Goal: Task Accomplishment & Management: Manage account settings

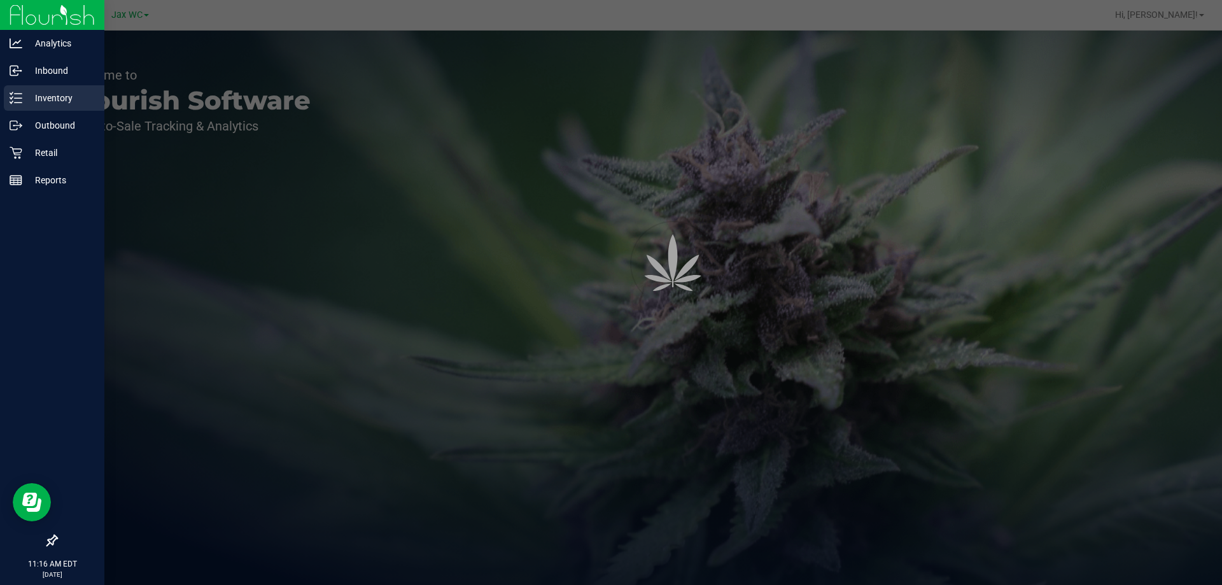
click at [76, 107] on div "Inventory" at bounding box center [54, 97] width 101 height 25
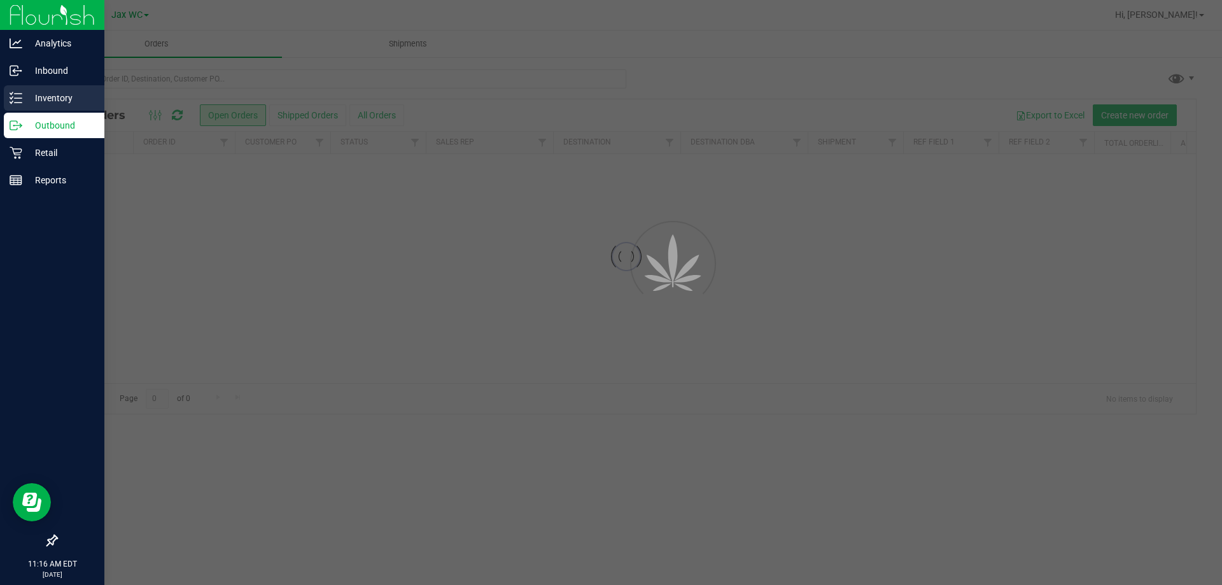
click at [52, 99] on p "Inventory" at bounding box center [60, 97] width 76 height 15
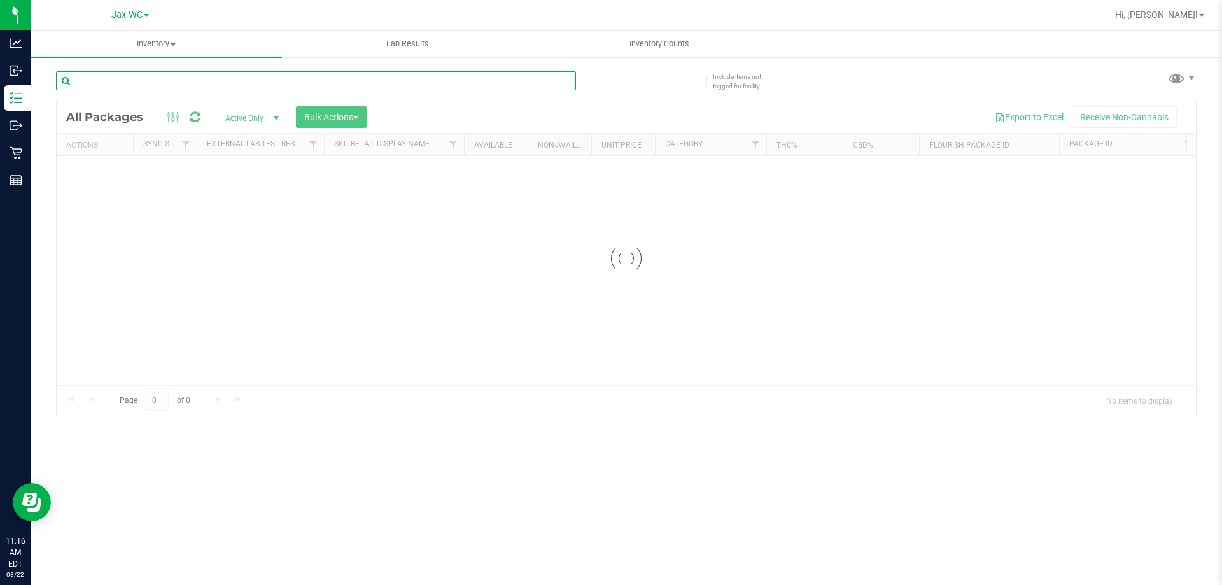
click at [199, 80] on input "text" at bounding box center [316, 80] width 520 height 19
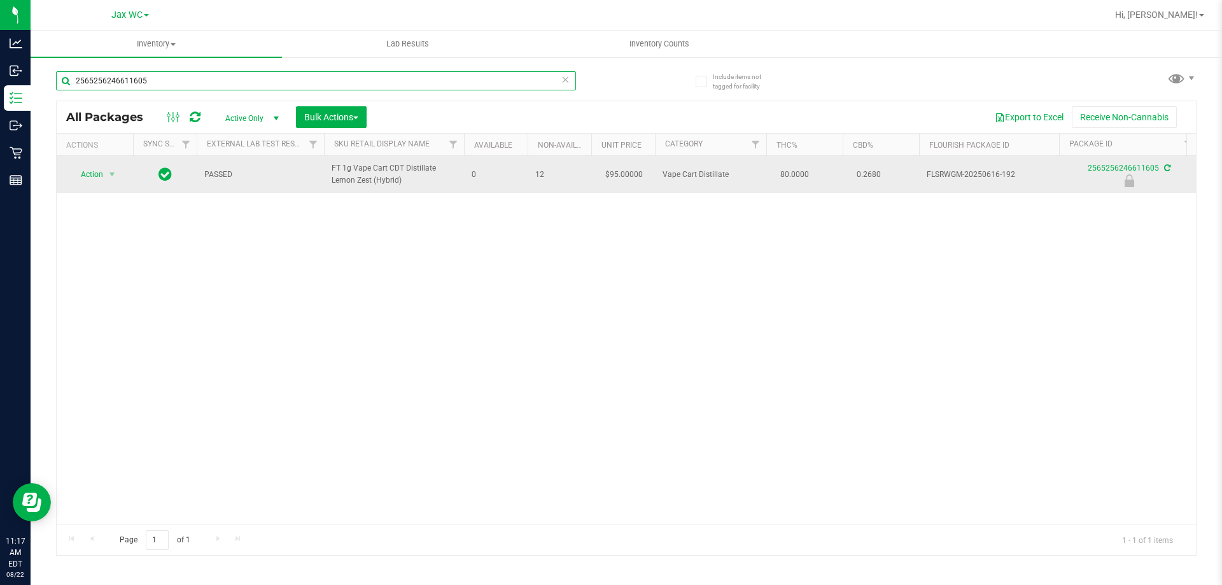
type input "2565256246611605"
click at [81, 183] on span "Action" at bounding box center [86, 174] width 34 height 18
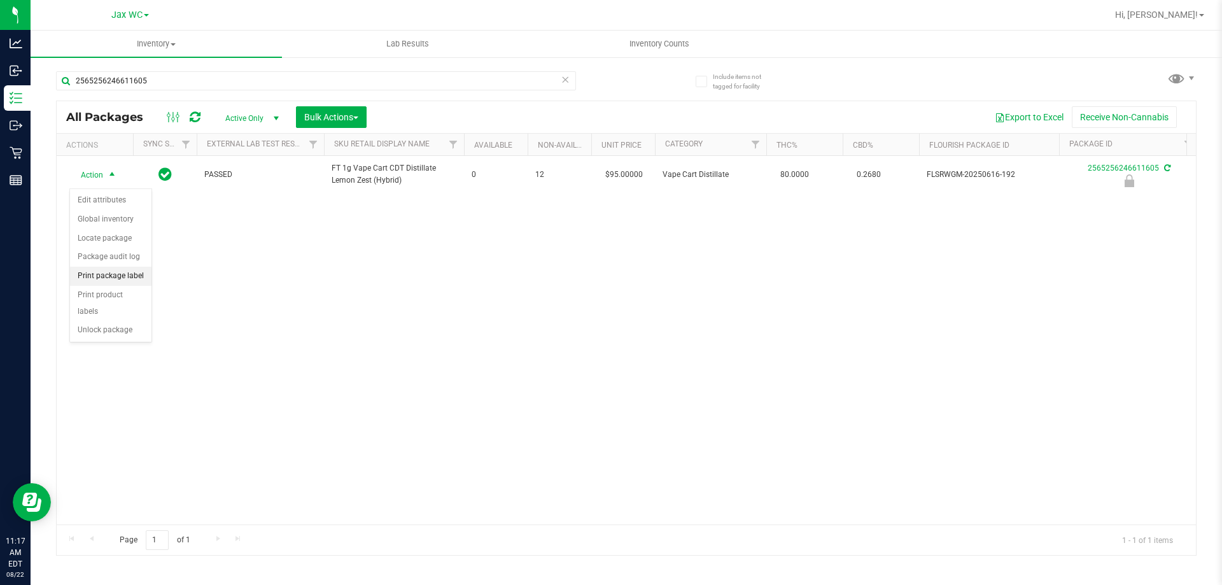
click at [106, 274] on li "Print package label" at bounding box center [110, 276] width 81 height 19
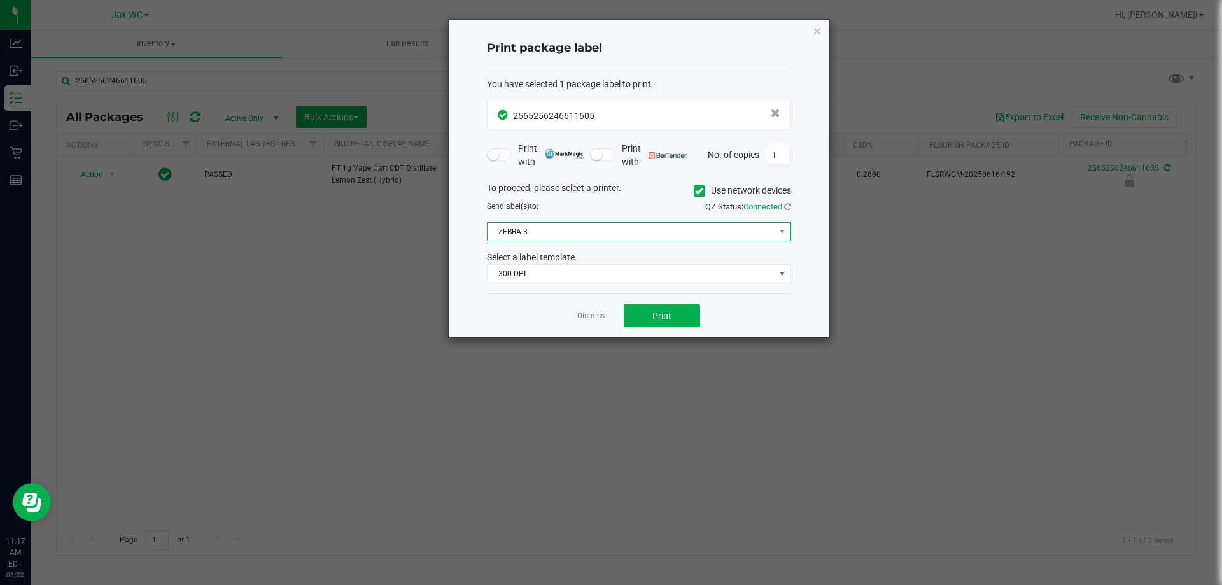
click at [553, 230] on span "ZEBRA-3" at bounding box center [630, 232] width 287 height 18
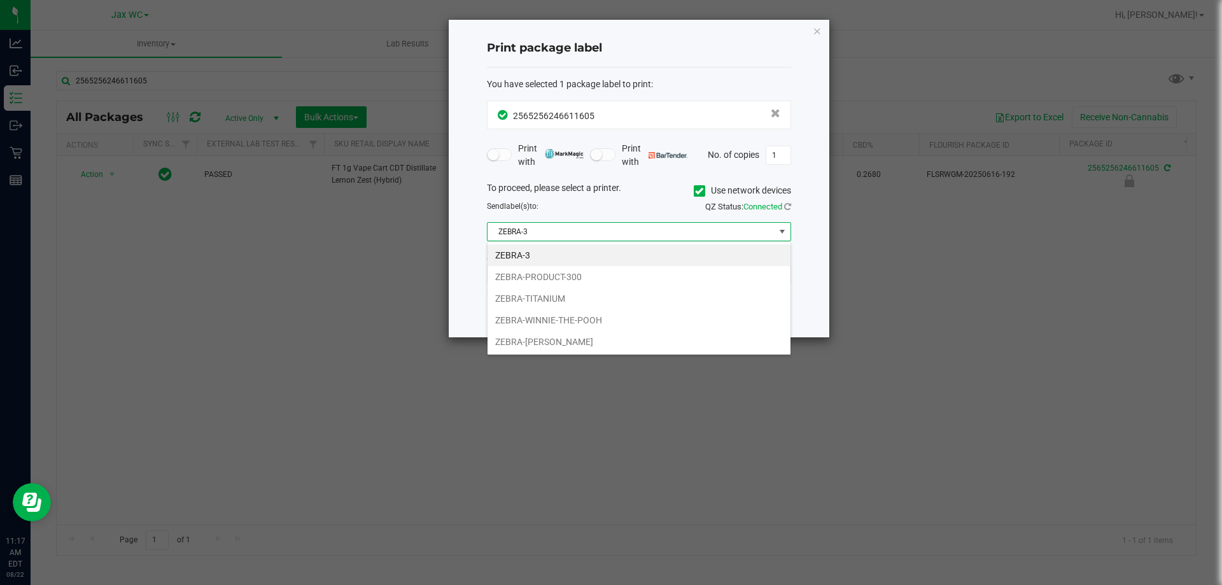
scroll to position [19, 304]
click at [507, 318] on li "ZEBRA-WINNIE-THE-POOH" at bounding box center [638, 320] width 303 height 22
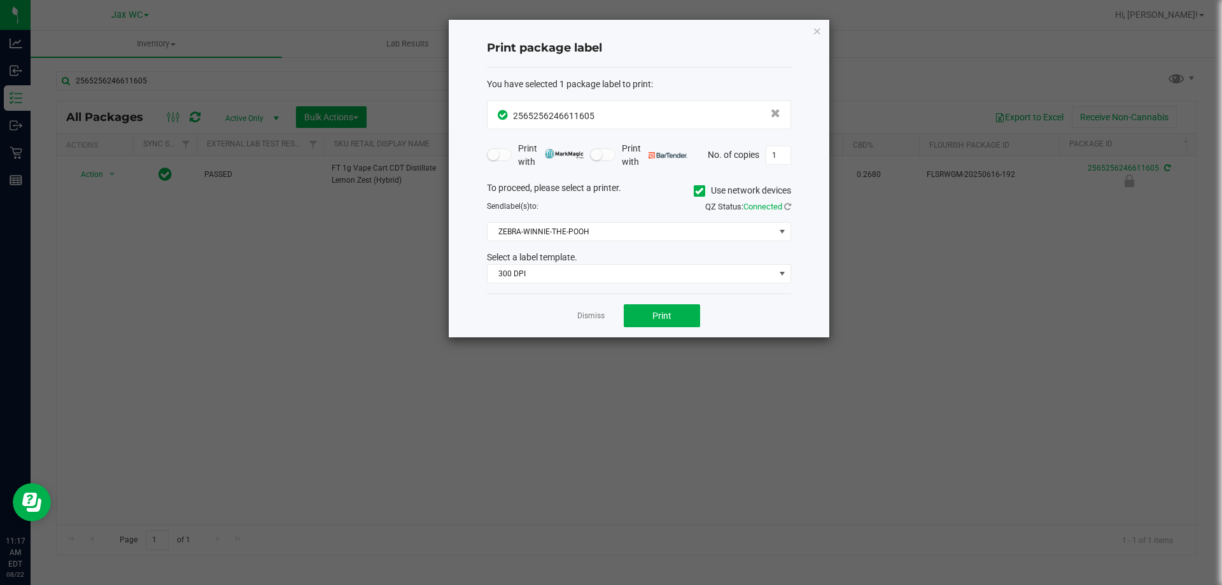
click at [564, 286] on div "You have selected 1 package label to print : 2565256246611605 Print with Print …" at bounding box center [639, 180] width 304 height 227
click at [554, 270] on span "300 DPI" at bounding box center [630, 274] width 287 height 18
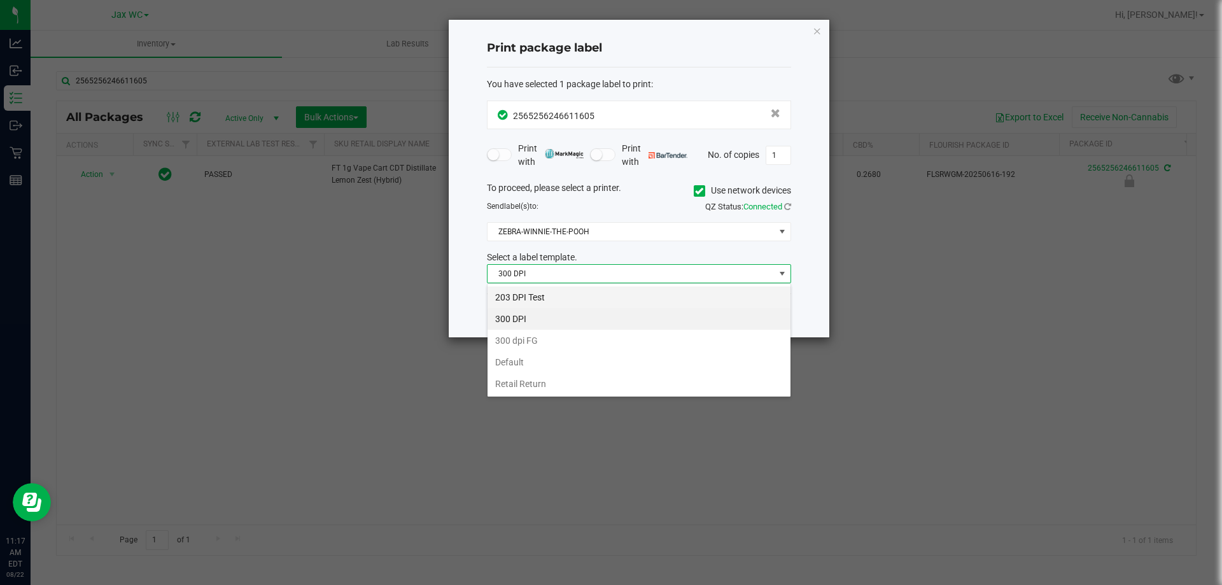
click at [524, 290] on li "203 DPI Test" at bounding box center [638, 297] width 303 height 22
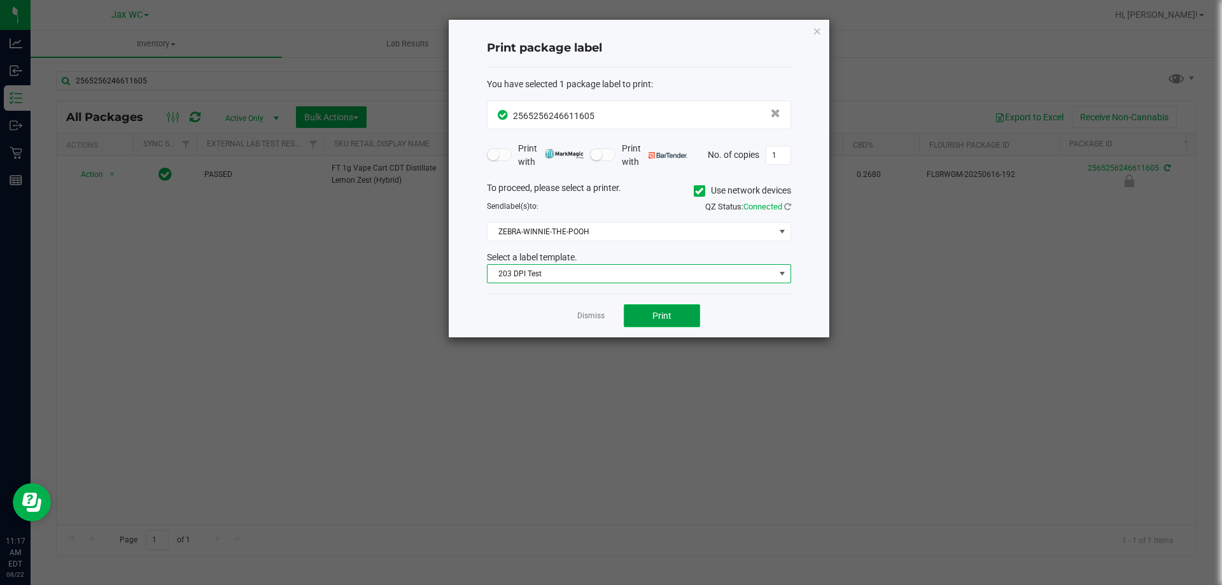
click at [640, 319] on button "Print" at bounding box center [662, 315] width 76 height 23
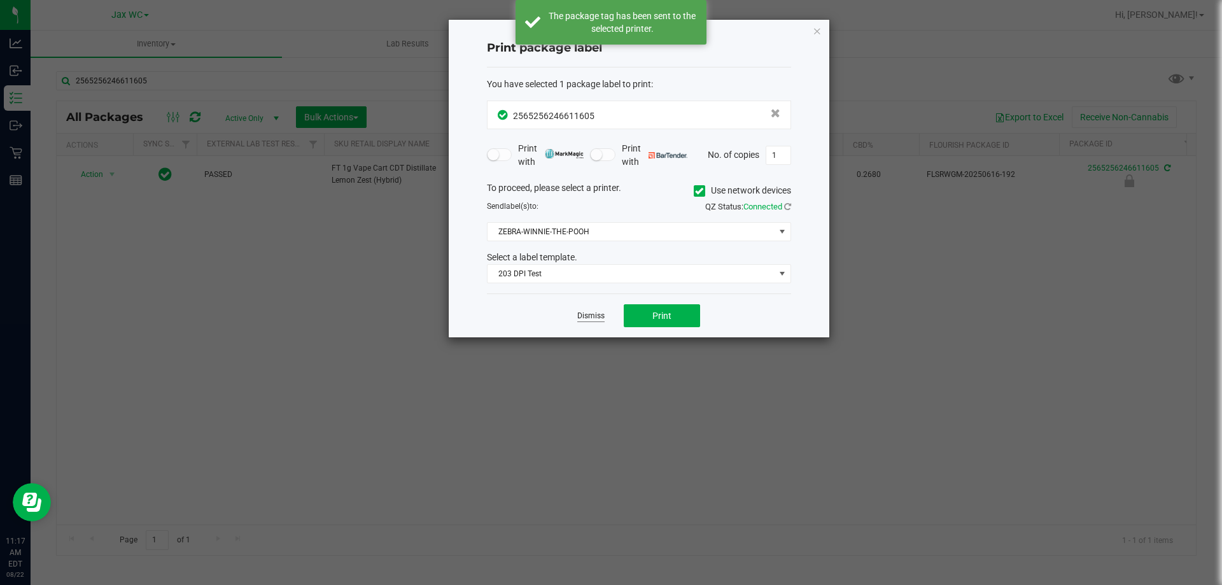
click at [580, 315] on link "Dismiss" at bounding box center [590, 316] width 27 height 11
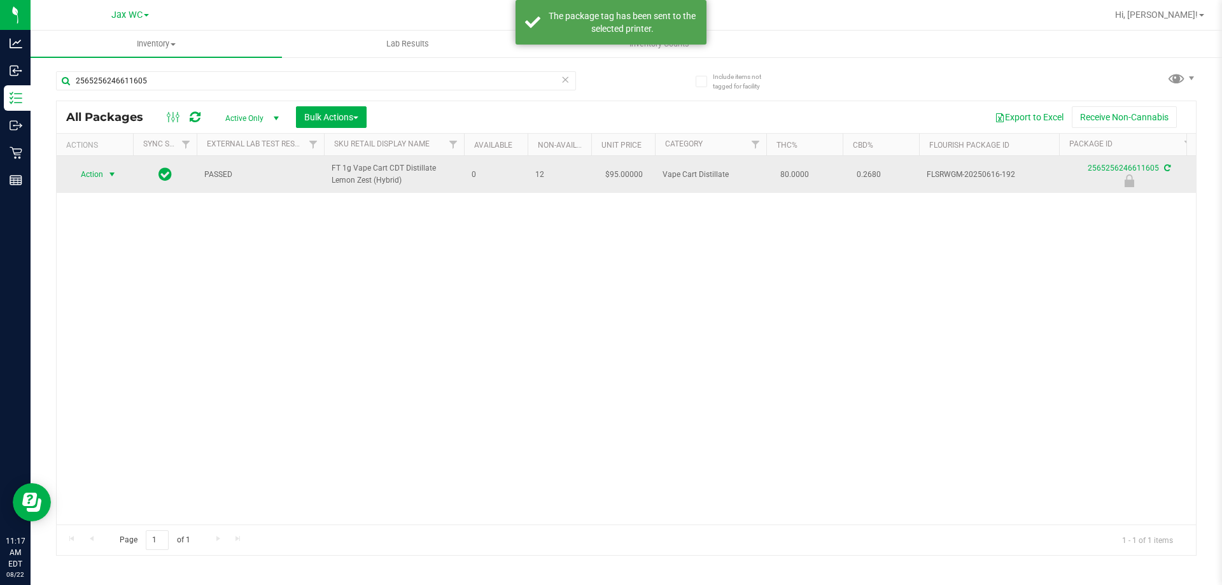
click at [104, 179] on span "select" at bounding box center [112, 174] width 16 height 18
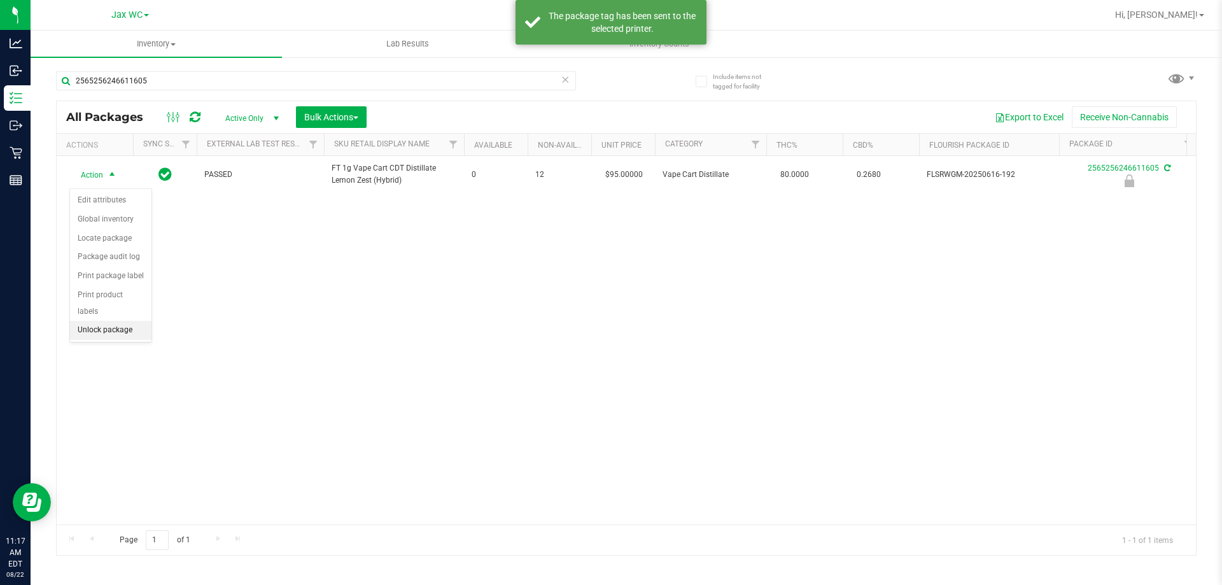
click at [99, 321] on li "Unlock package" at bounding box center [110, 330] width 81 height 19
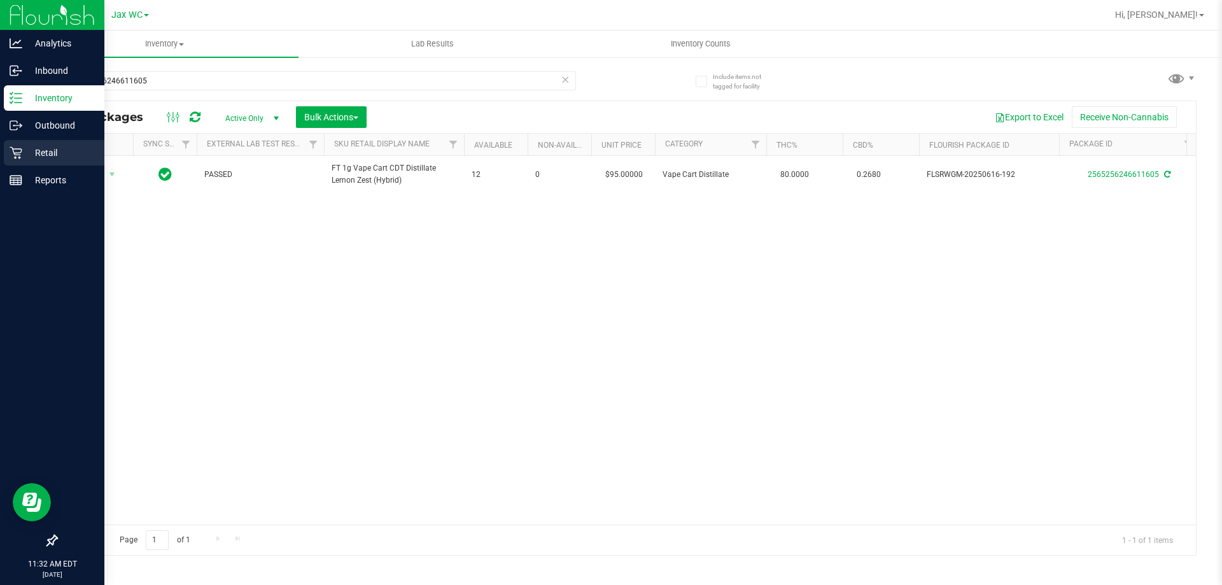
click at [22, 151] on div "Retail" at bounding box center [54, 152] width 101 height 25
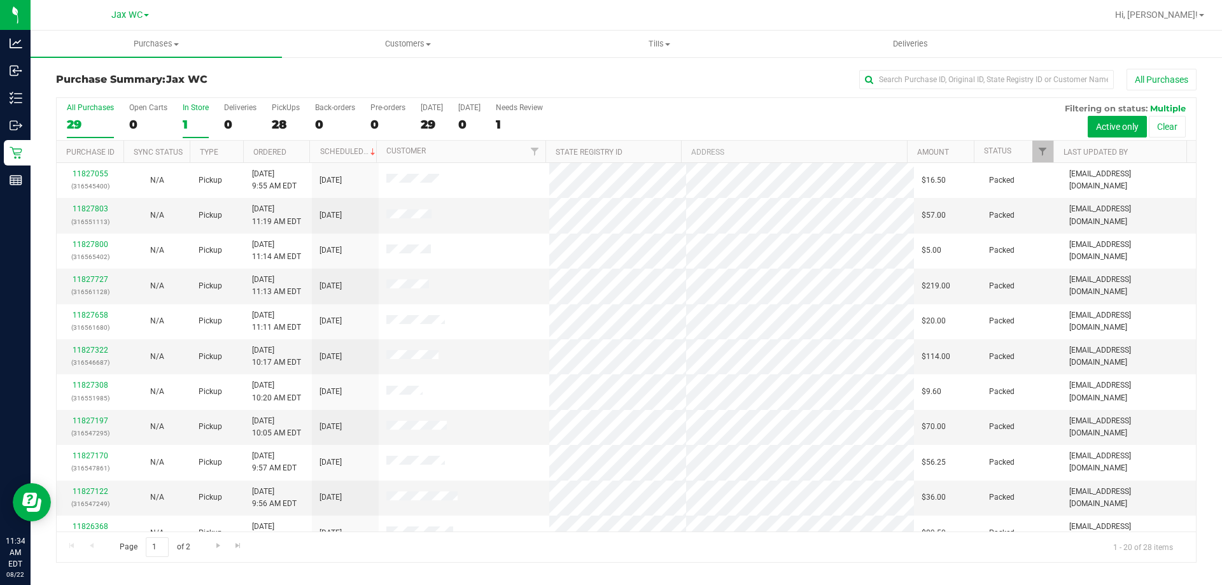
click at [194, 118] on div "1" at bounding box center [196, 124] width 26 height 15
click at [0, 0] on input "In Store 1" at bounding box center [0, 0] width 0 height 0
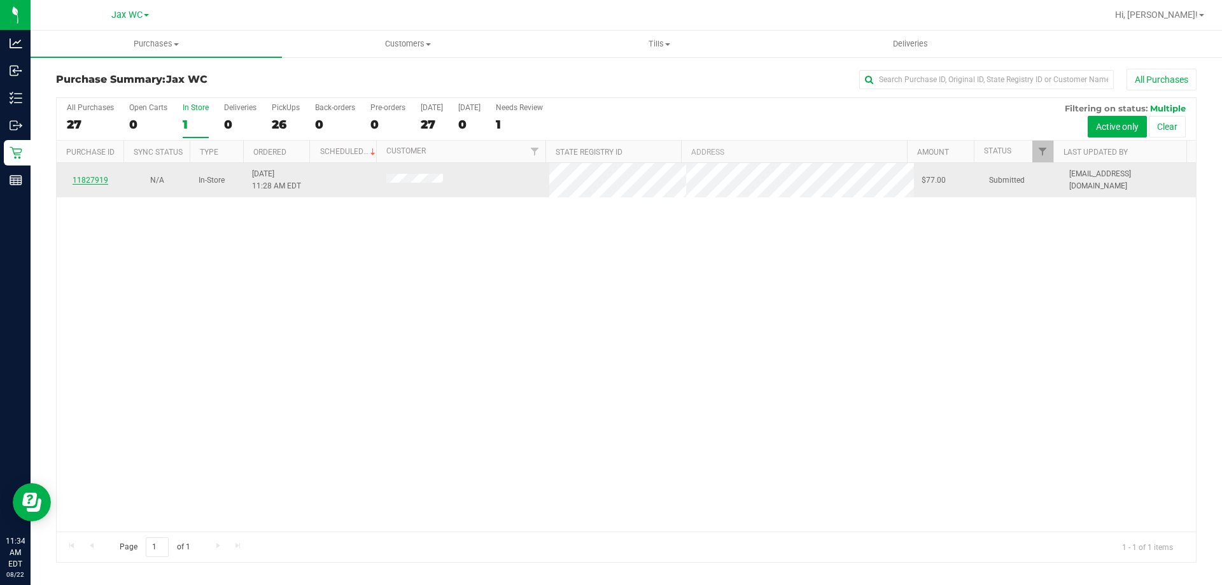
click at [91, 181] on link "11827919" at bounding box center [91, 180] width 36 height 9
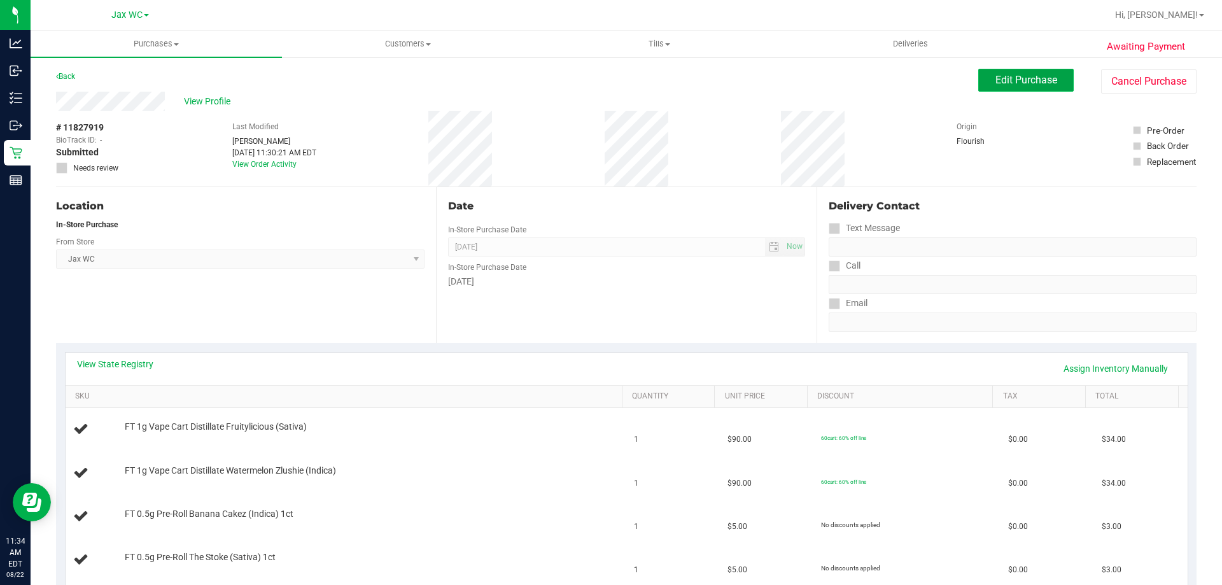
click at [1042, 77] on span "Edit Purchase" at bounding box center [1026, 80] width 62 height 12
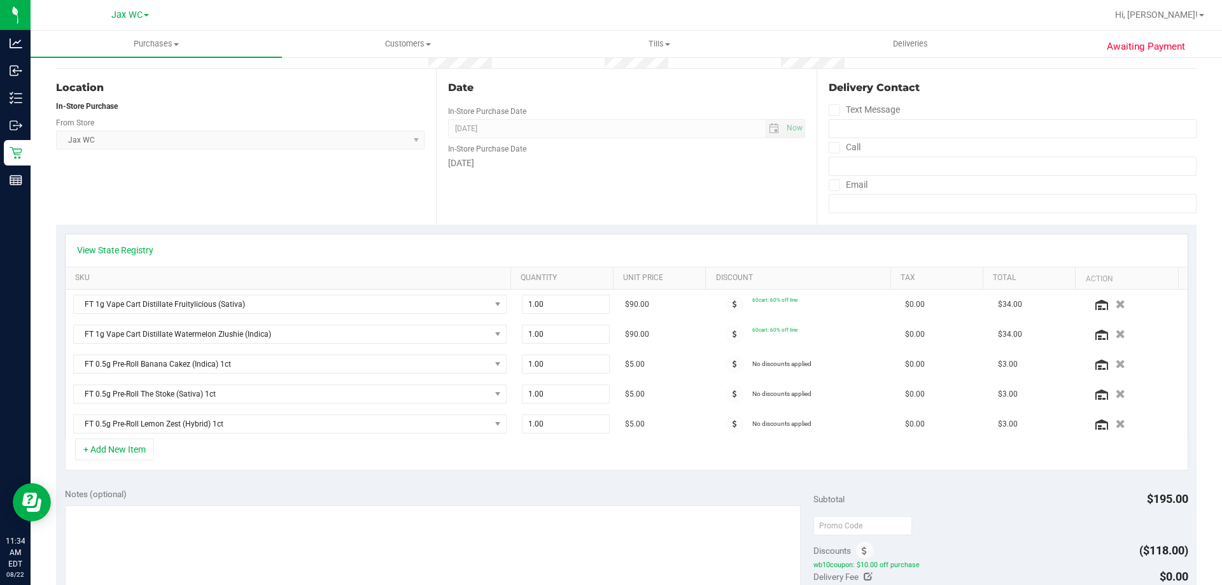
scroll to position [255, 0]
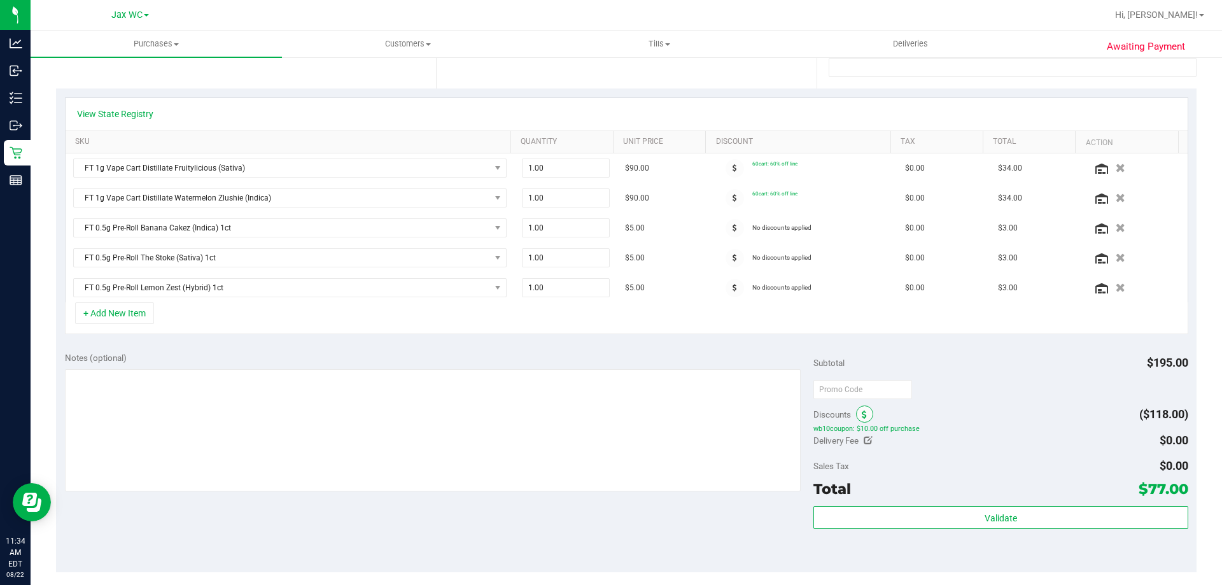
click at [862, 416] on icon at bounding box center [864, 414] width 5 height 9
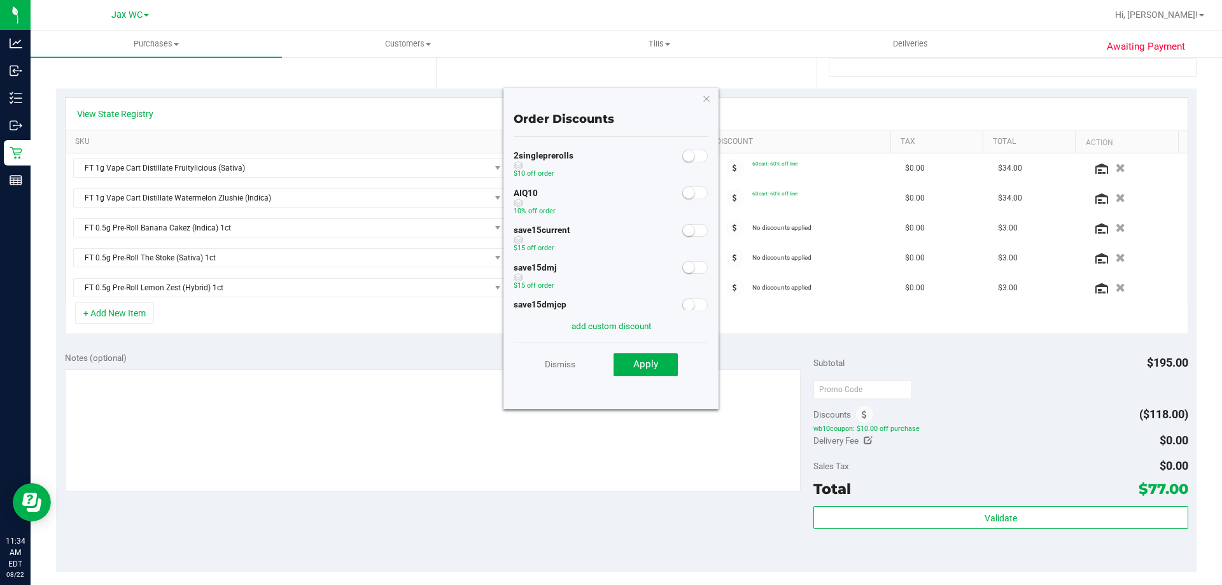
click at [689, 198] on span at bounding box center [694, 192] width 25 height 13
click at [646, 365] on span "Apply" at bounding box center [645, 363] width 25 height 11
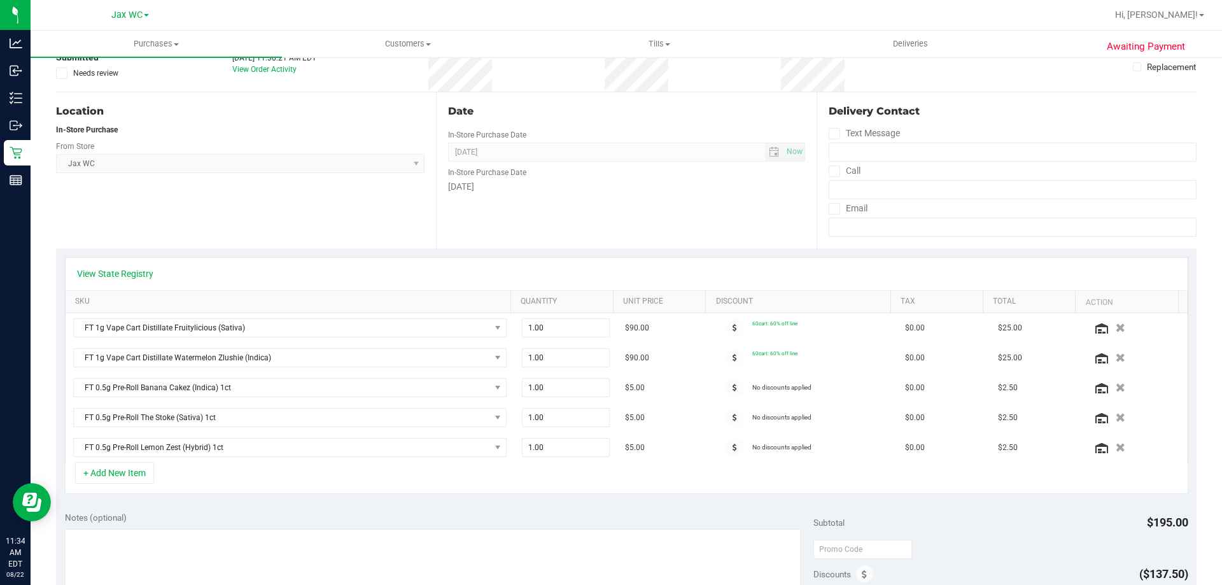
scroll to position [0, 0]
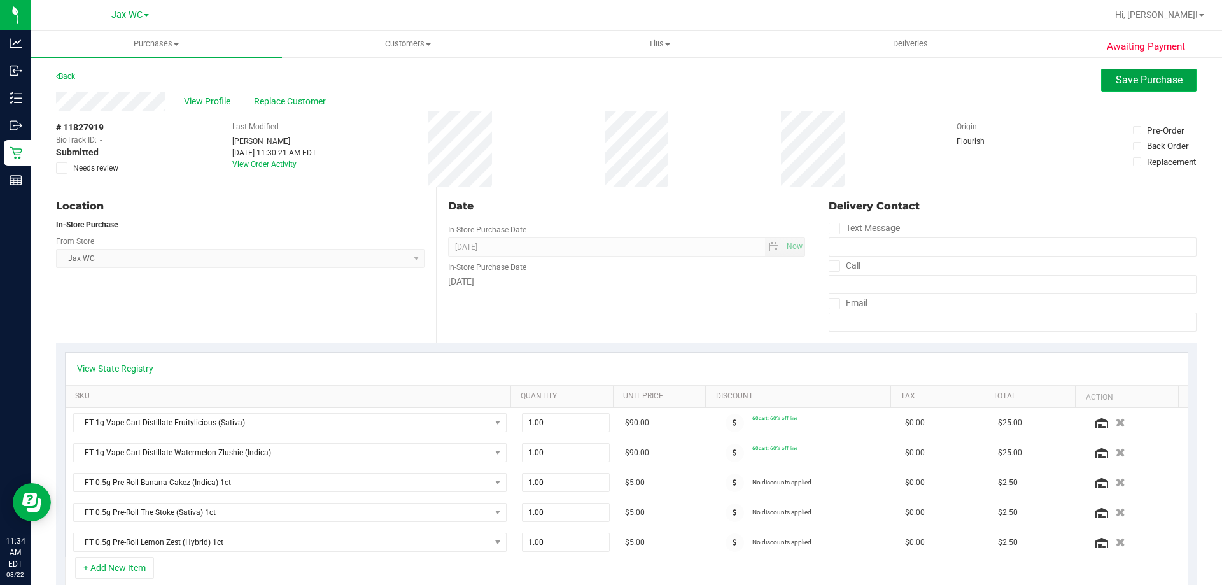
click at [1116, 73] on button "Save Purchase" at bounding box center [1148, 80] width 95 height 23
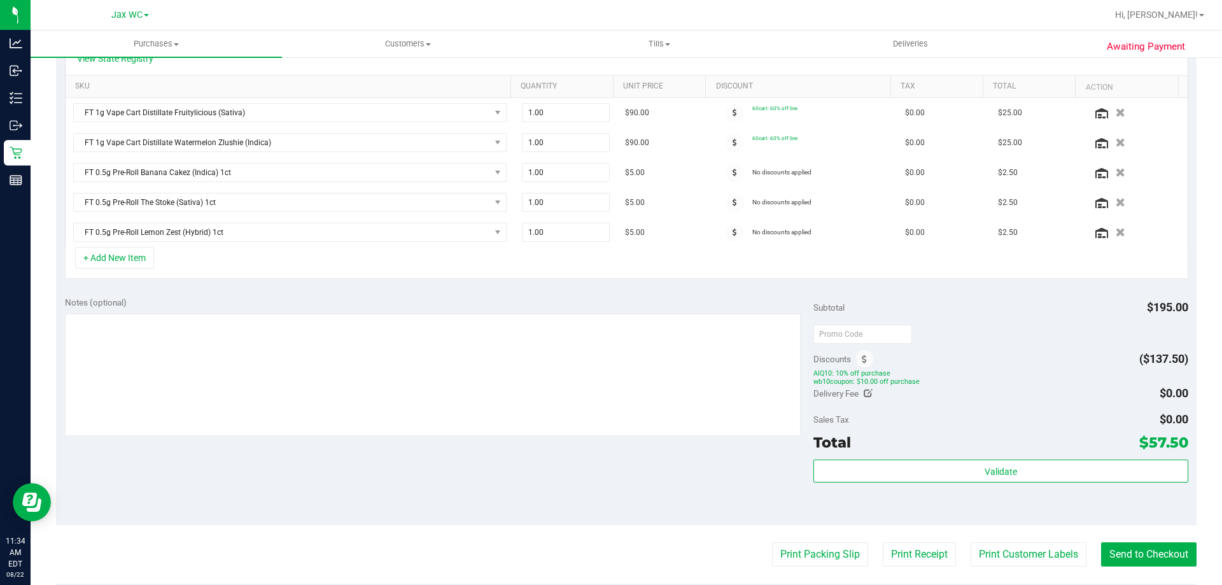
scroll to position [318, 0]
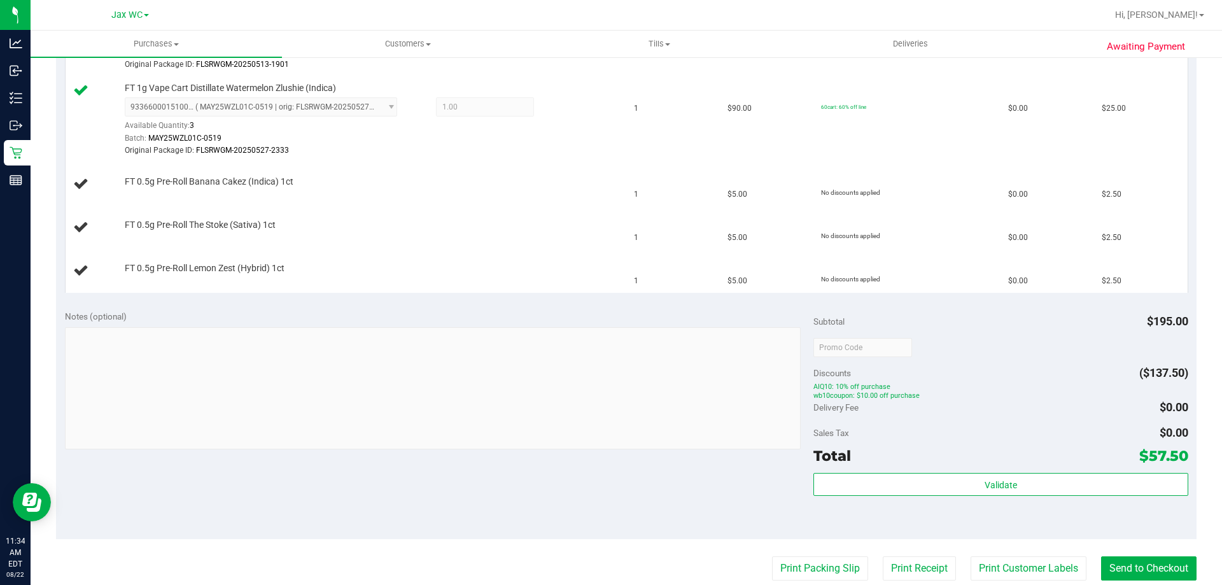
scroll to position [509, 0]
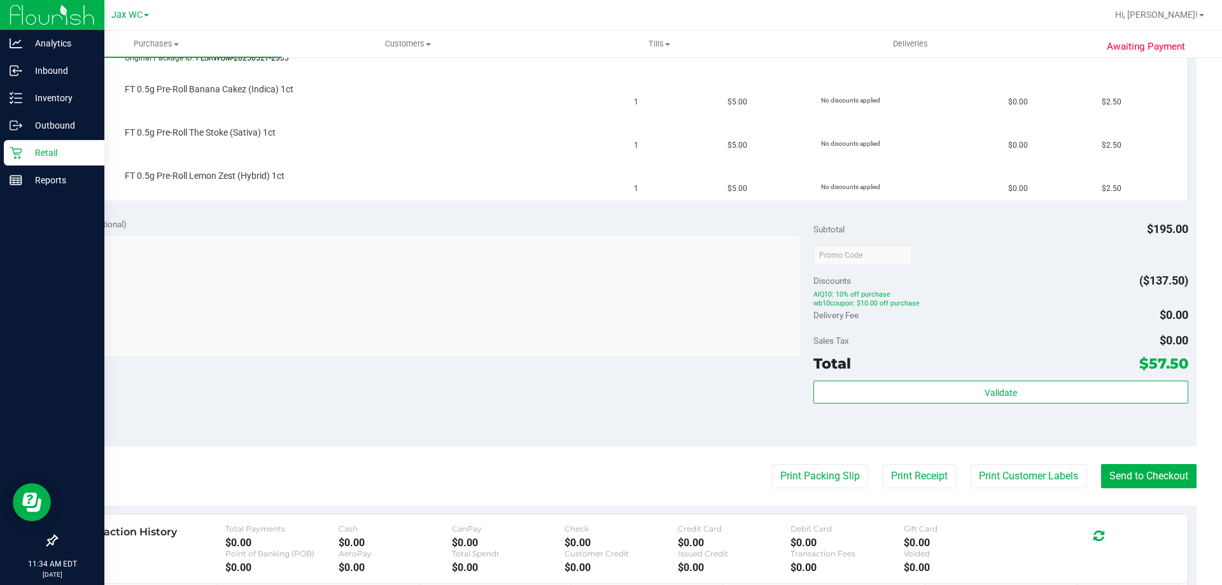
click at [34, 156] on p "Retail" at bounding box center [60, 152] width 76 height 15
